Goal: Transaction & Acquisition: Subscribe to service/newsletter

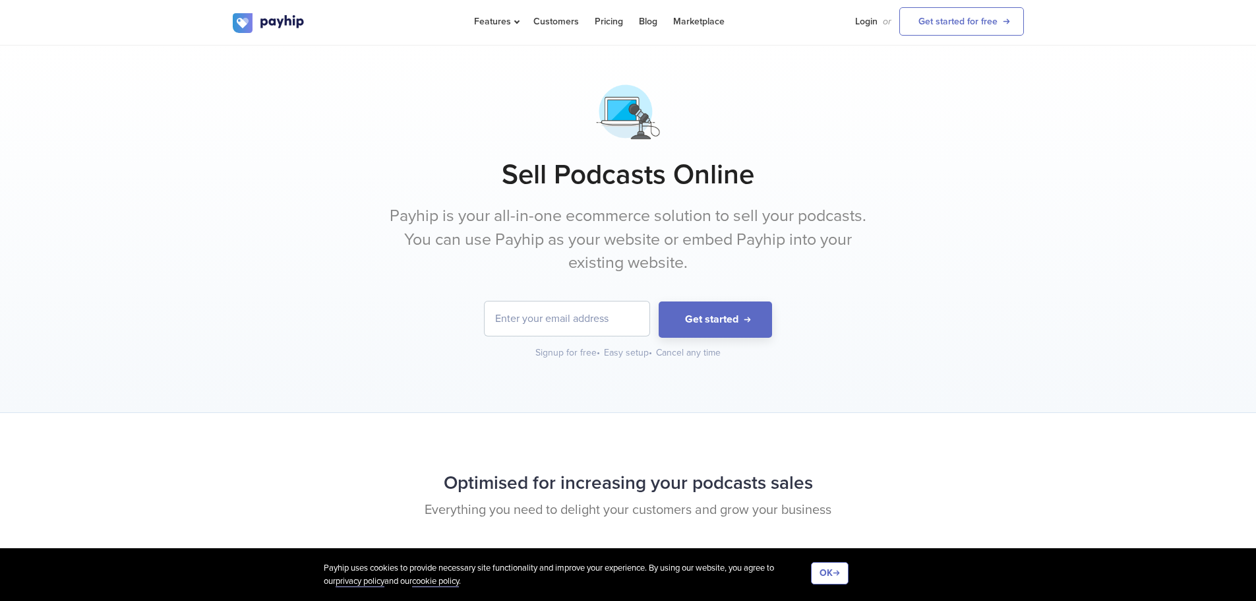
click at [607, 316] on input "email" at bounding box center [567, 318] width 165 height 34
type input "[EMAIL_ADDRESS][DOMAIN_NAME]"
click at [711, 318] on button "Get started" at bounding box center [715, 319] width 113 height 36
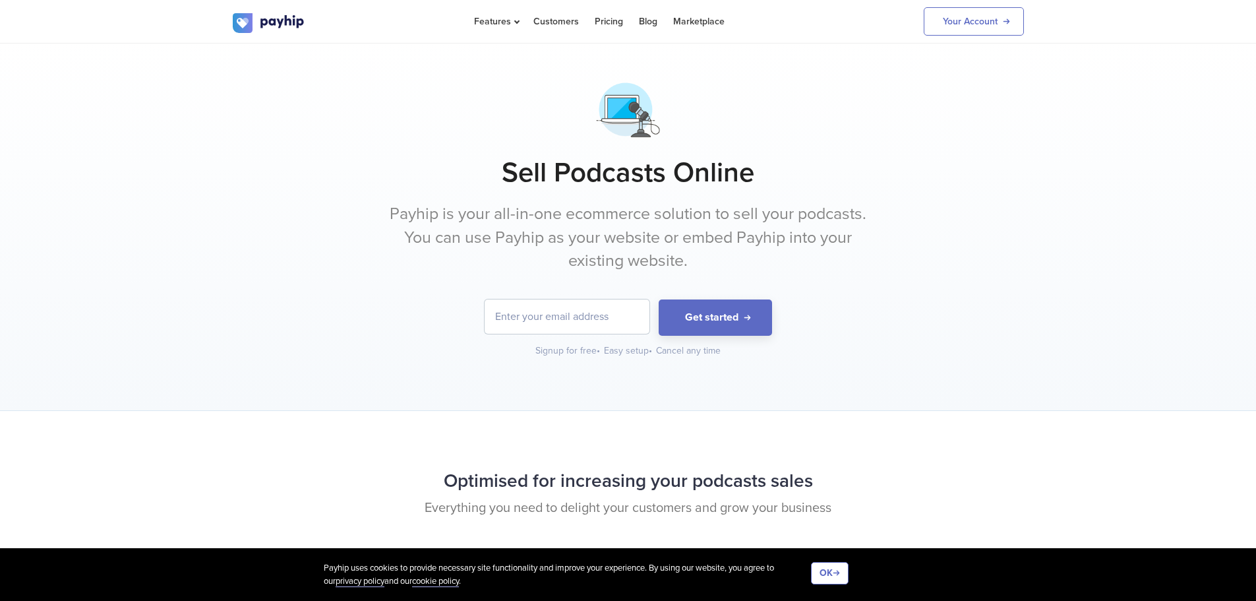
click at [570, 321] on input "email" at bounding box center [567, 316] width 165 height 34
type input "[EMAIL_ADDRESS][DOMAIN_NAME]"
click at [717, 319] on button "Get started" at bounding box center [715, 317] width 113 height 36
click at [926, 171] on h1 "Sell Podcasts Online" at bounding box center [628, 172] width 791 height 33
click at [605, 306] on input "email" at bounding box center [567, 316] width 165 height 34
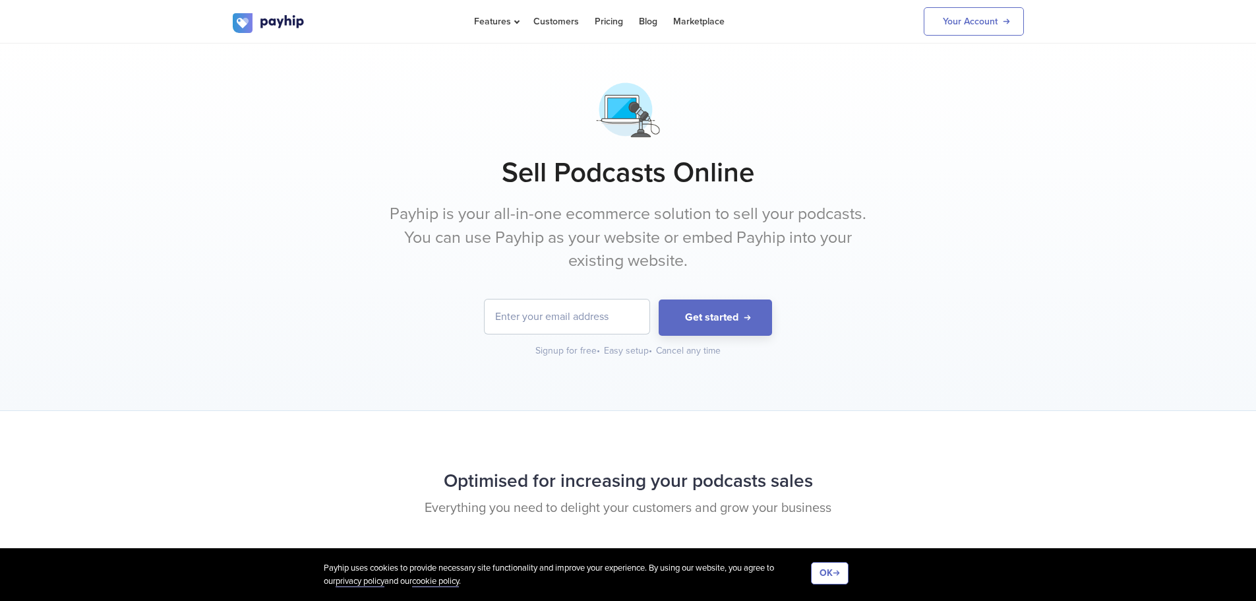
type input "[EMAIL_ADDRESS][DOMAIN_NAME]"
click at [630, 313] on input "[EMAIL_ADDRESS][DOMAIN_NAME]" at bounding box center [567, 316] width 165 height 34
click at [711, 316] on button "Get started" at bounding box center [715, 317] width 113 height 36
